Goal: Information Seeking & Learning: Learn about a topic

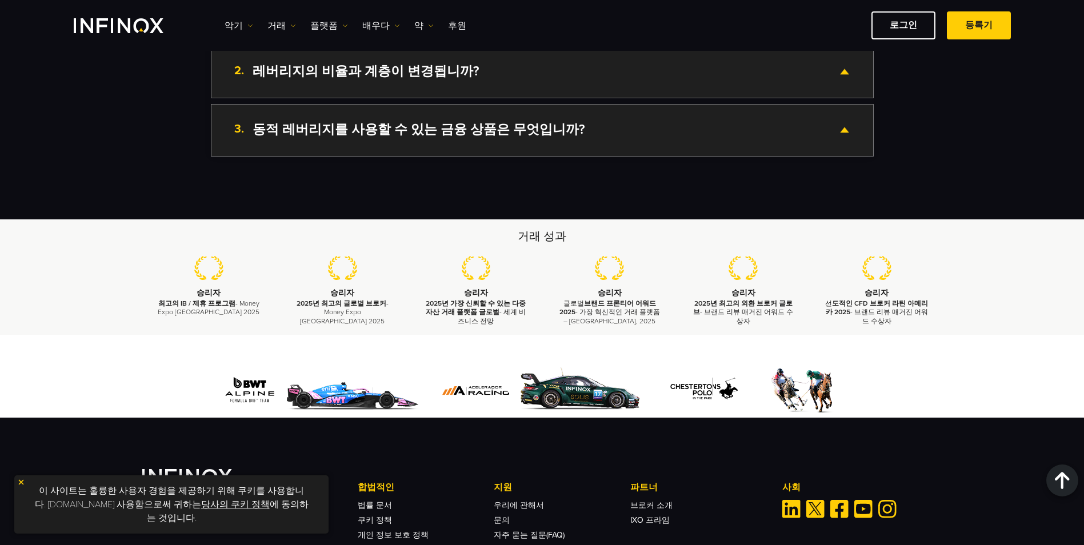
scroll to position [2115, 0]
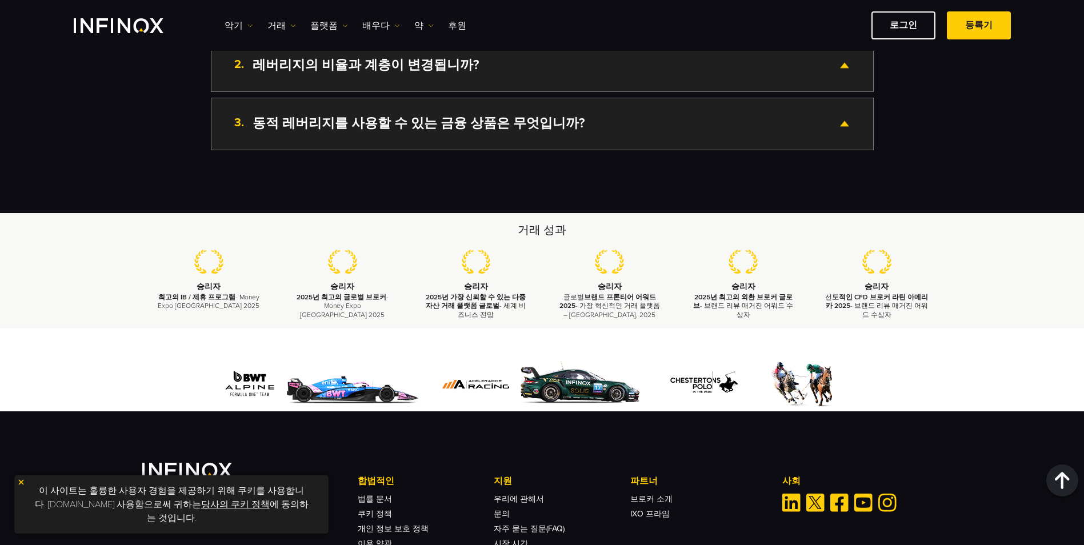
click at [591, 130] on div "3. 동적 레버리지를 사용할 수 있는 금융 상품은 무엇입니까?" at bounding box center [542, 123] width 662 height 51
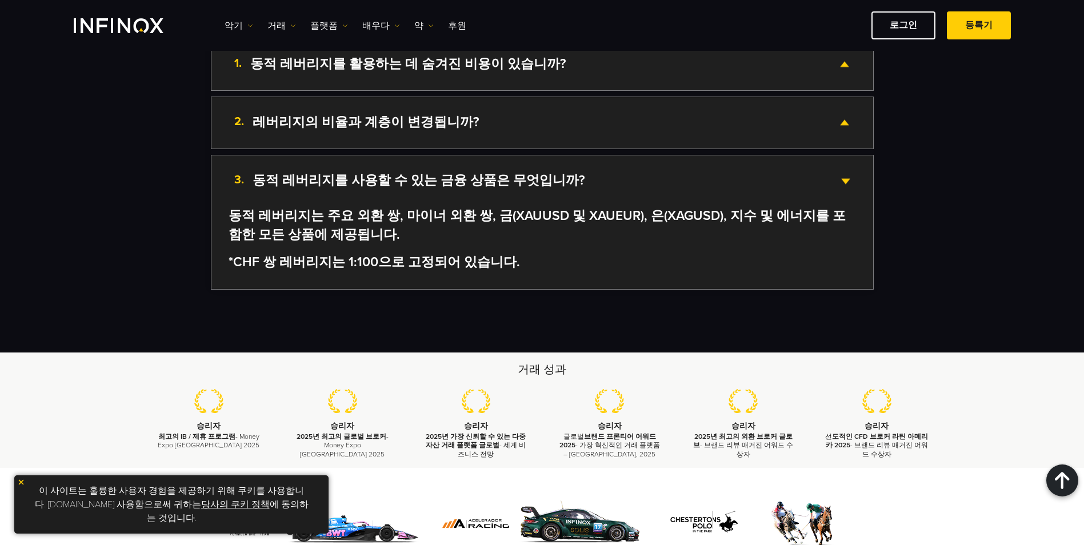
scroll to position [2001, 0]
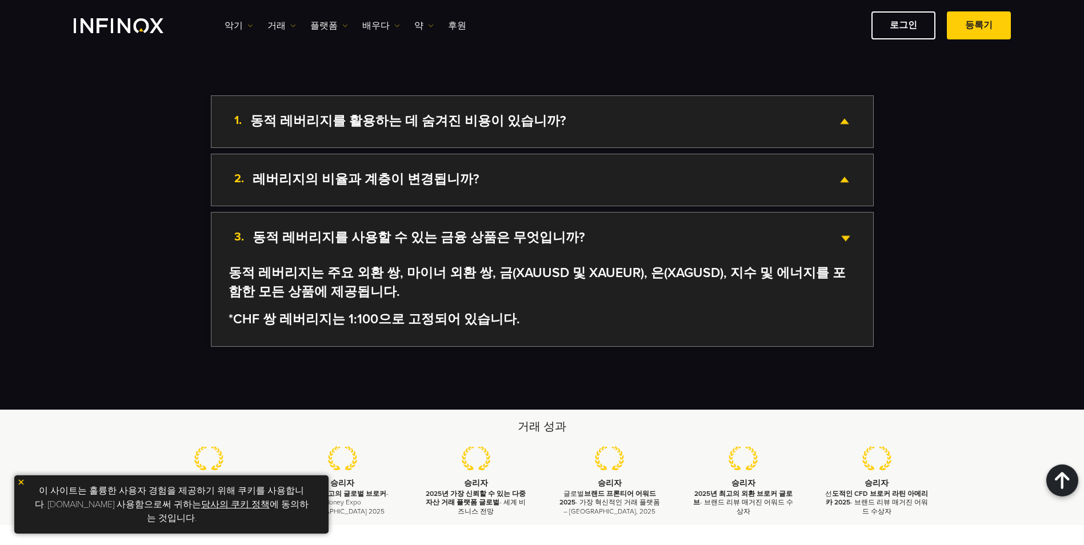
click at [468, 185] on div "2. 레버리지의 비율과 계층이 변경됩니까?" at bounding box center [542, 179] width 662 height 51
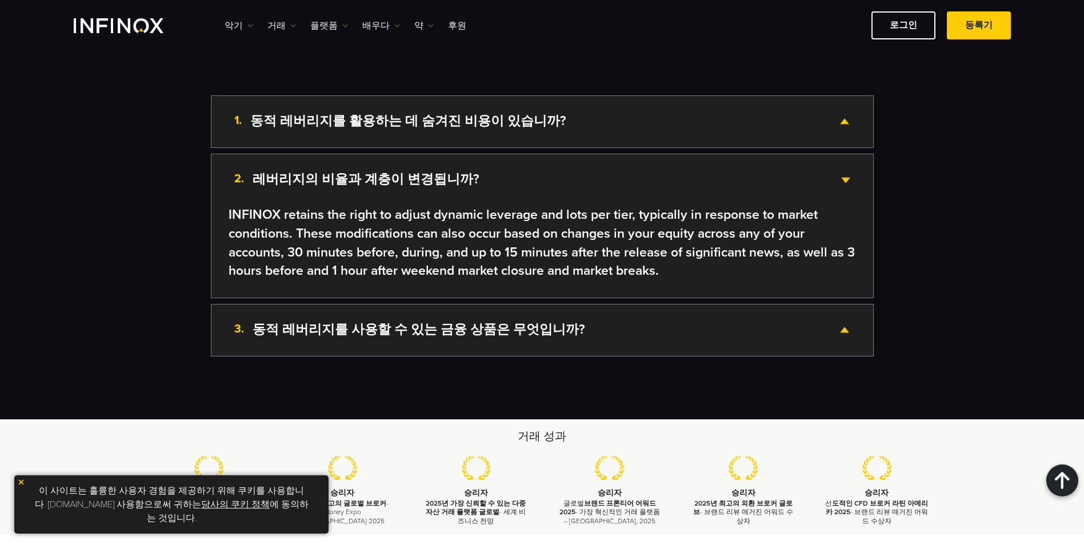
scroll to position [0, 0]
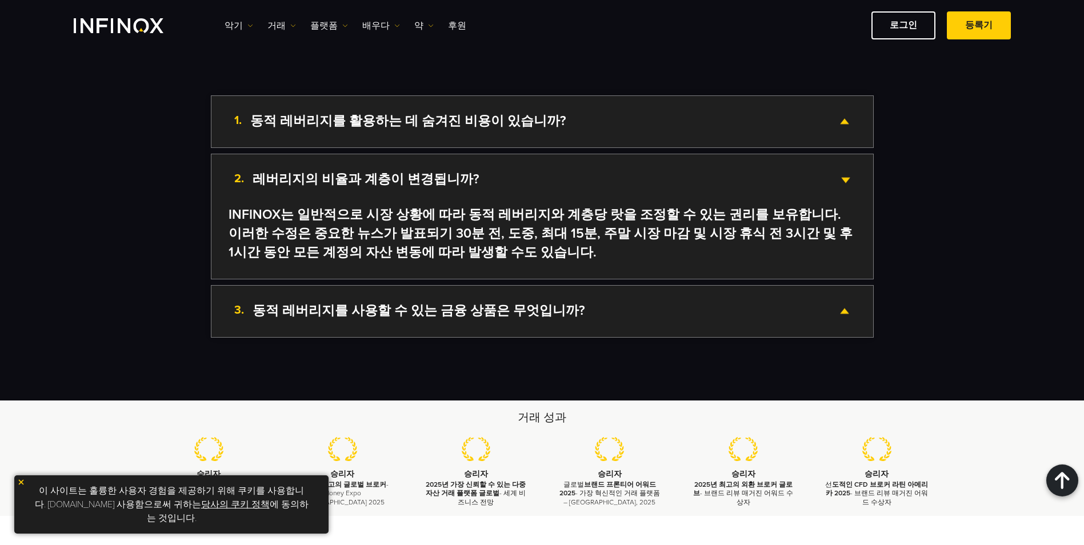
click at [486, 131] on div "1. 동적 레버리지를 활용하는 데 숨겨진 비용이 있습니까?" at bounding box center [542, 121] width 662 height 51
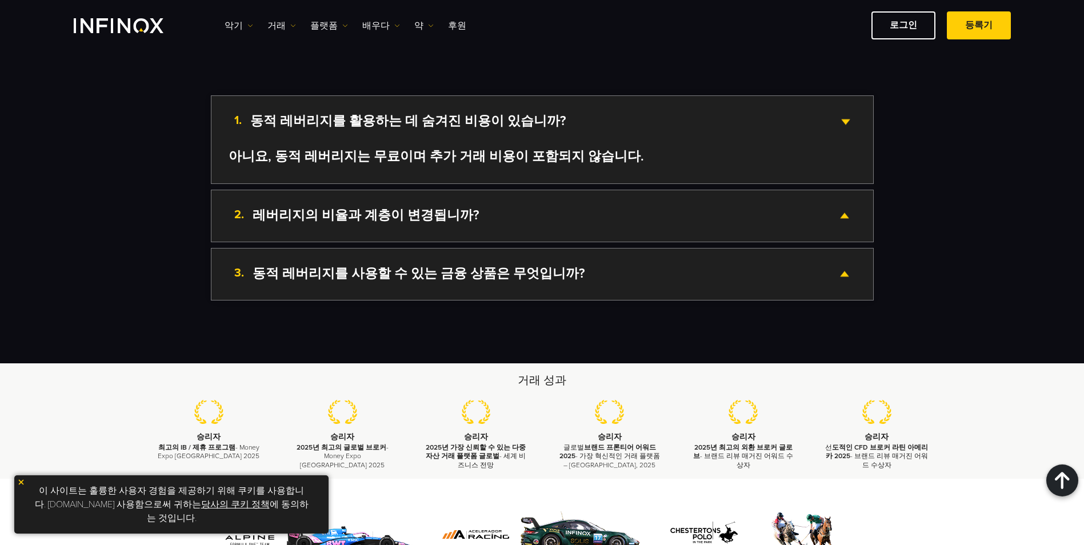
click at [526, 211] on div "2. 레버리지의 비율과 계층이 변경됩니까?" at bounding box center [542, 215] width 662 height 51
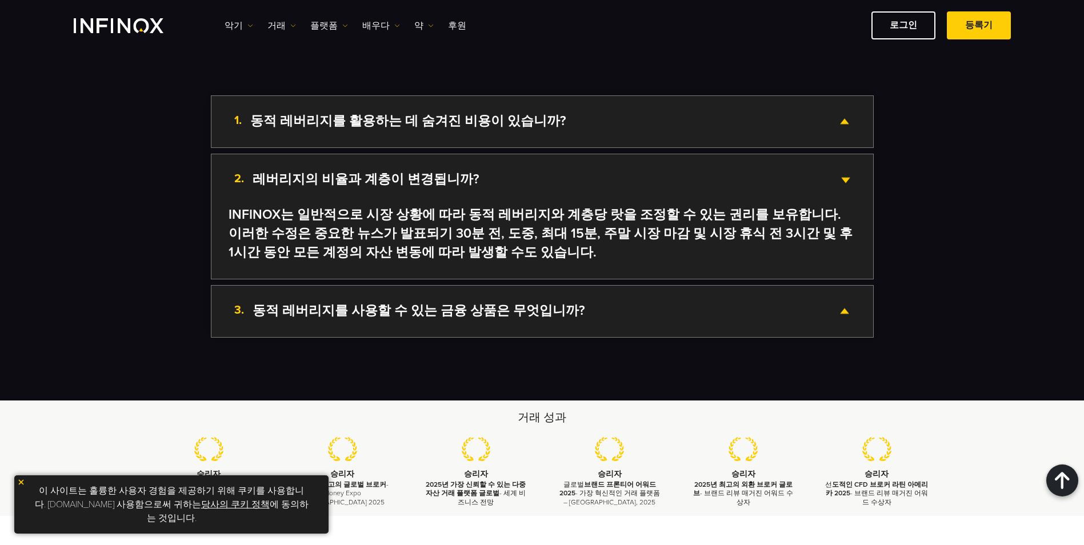
click at [452, 317] on h4 "동적 레버리지를 사용할 수 있는 금융 상품은 무엇입니까?" at bounding box center [419, 311] width 333 height 17
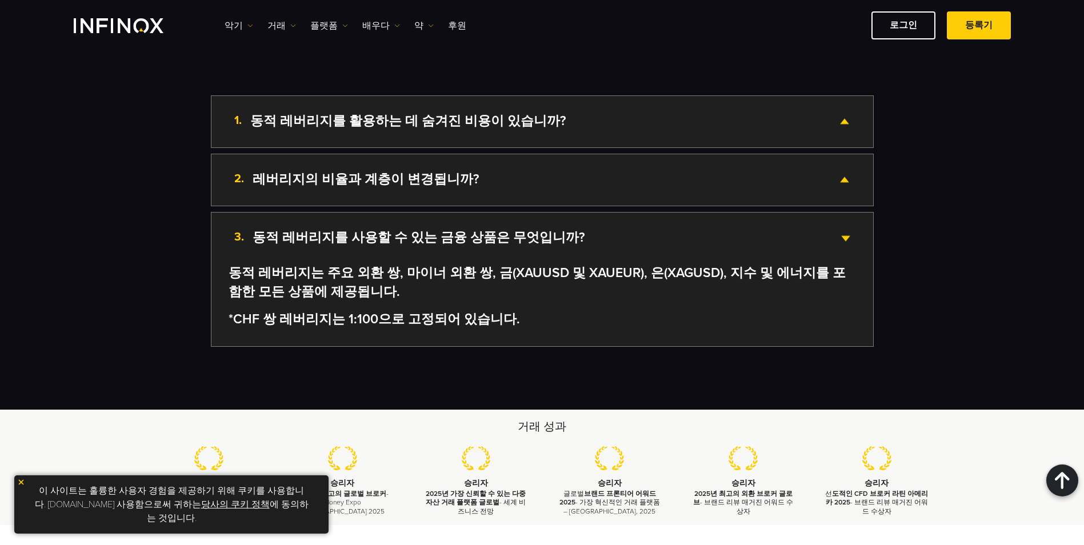
click at [565, 201] on div "2. 레버리지의 비율과 계층이 변경됩니까?" at bounding box center [542, 179] width 662 height 51
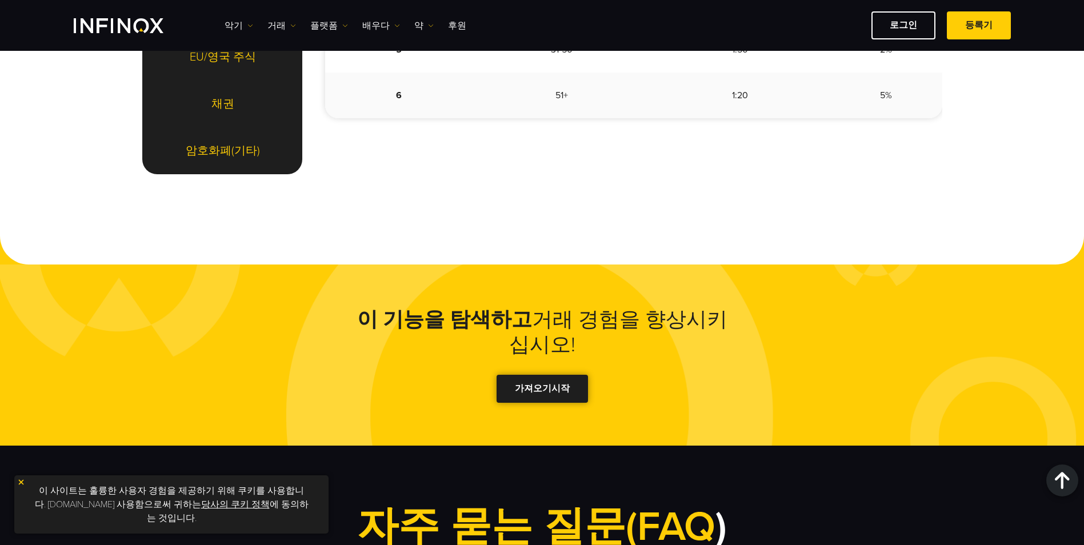
click at [535, 400] on link "가져오기 시작" at bounding box center [542, 389] width 91 height 28
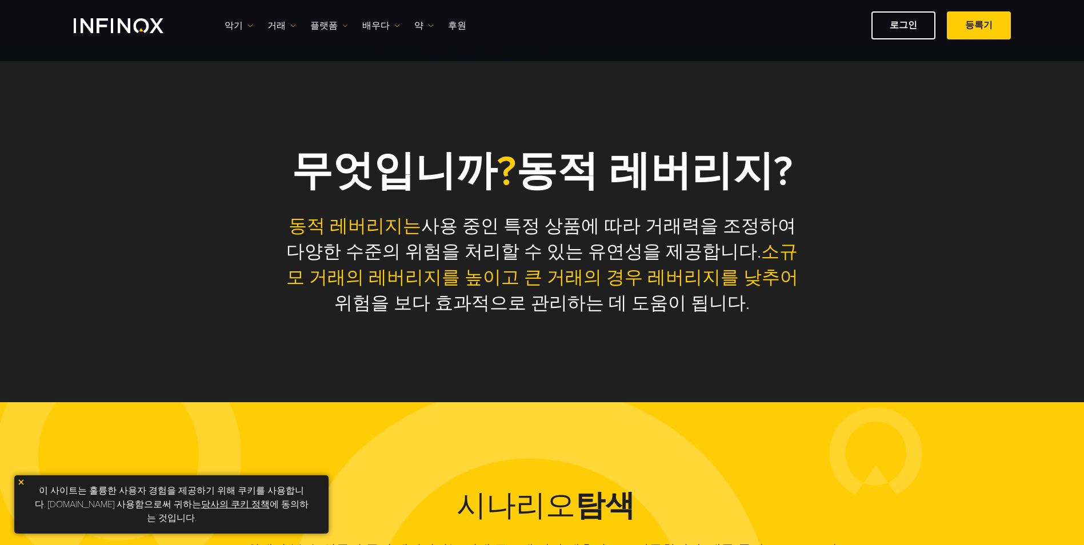
scroll to position [400, 0]
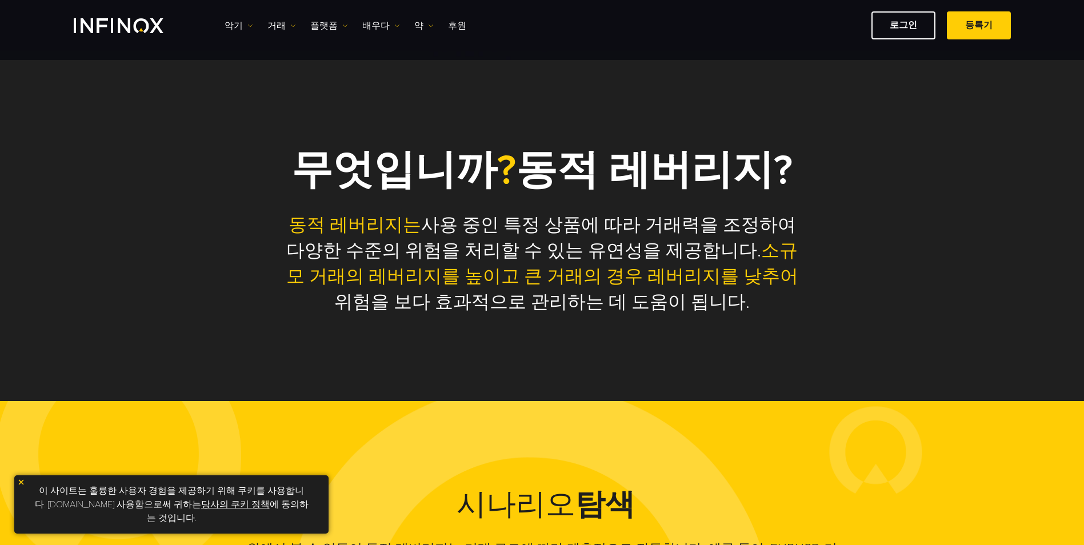
click at [701, 395] on div "무엇입니까 ? 동적 레버리지? 동적 레버리지는 사용 중인 특정 상품에 따라 거래력을 조정하여 다양한 수준의 위험을 처리할 수 있는 유연성을 제…" at bounding box center [542, 230] width 1084 height 341
click at [641, 233] on p "동적 레버리지는 사용 중인 특정 상품에 따라 거래력을 조정하여 다양한 수준의 위험을 처리할 수 있는 유연성을 제공합니다. 소규모 거래의 레버리…" at bounding box center [542, 264] width 528 height 102
